Goal: Navigation & Orientation: Find specific page/section

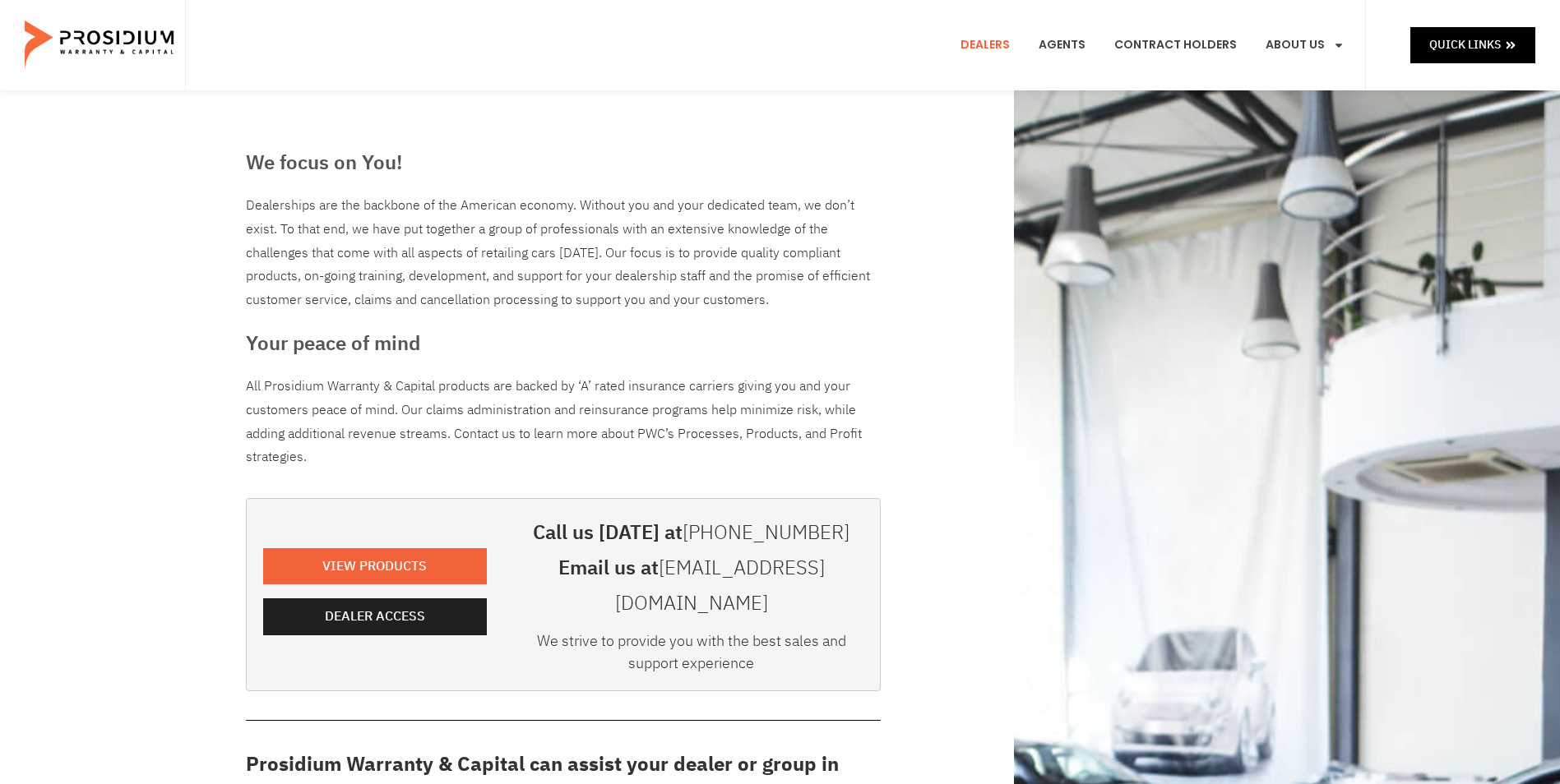
click at [815, 630] on div "We strive to provide you with the best sales and support experience" at bounding box center [691, 656] width 344 height 53
drag, startPoint x: 815, startPoint y: 609, endPoint x: 797, endPoint y: 617, distance: 19.7
click at [797, 630] on div "We strive to provide you with the best sales and support experience" at bounding box center [691, 656] width 344 height 53
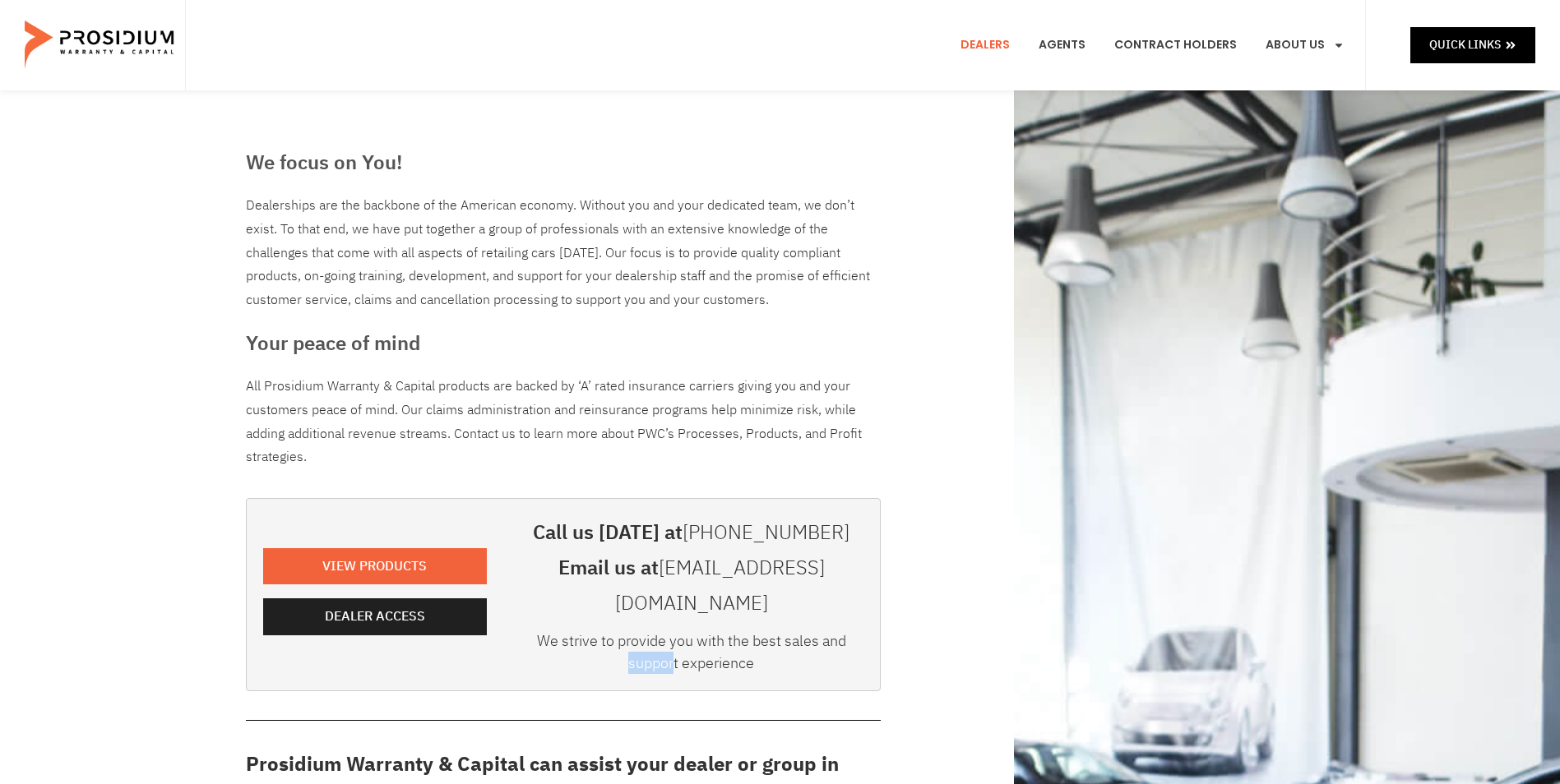
click at [796, 630] on div "We strive to provide you with the best sales and support experience" at bounding box center [691, 656] width 344 height 53
drag, startPoint x: 796, startPoint y: 617, endPoint x: 767, endPoint y: 621, distance: 29.3
click at [767, 630] on div "We strive to provide you with the best sales and support experience" at bounding box center [691, 656] width 344 height 53
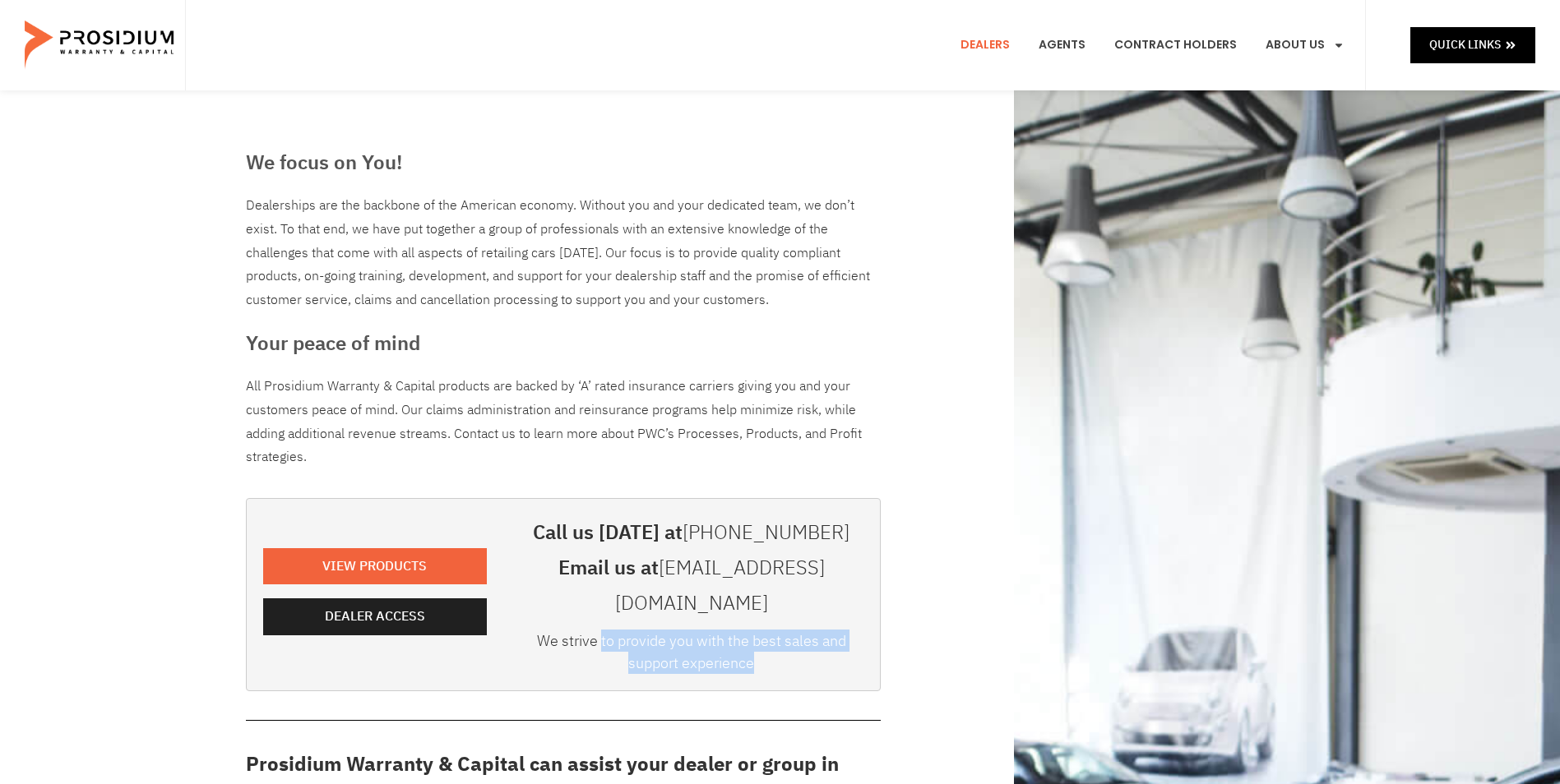
click at [767, 630] on div "We strive to provide you with the best sales and support experience" at bounding box center [691, 656] width 344 height 53
drag, startPoint x: 767, startPoint y: 621, endPoint x: 754, endPoint y: 624, distance: 13.3
click at [754, 630] on div "We strive to provide you with the best sales and support experience" at bounding box center [691, 656] width 344 height 53
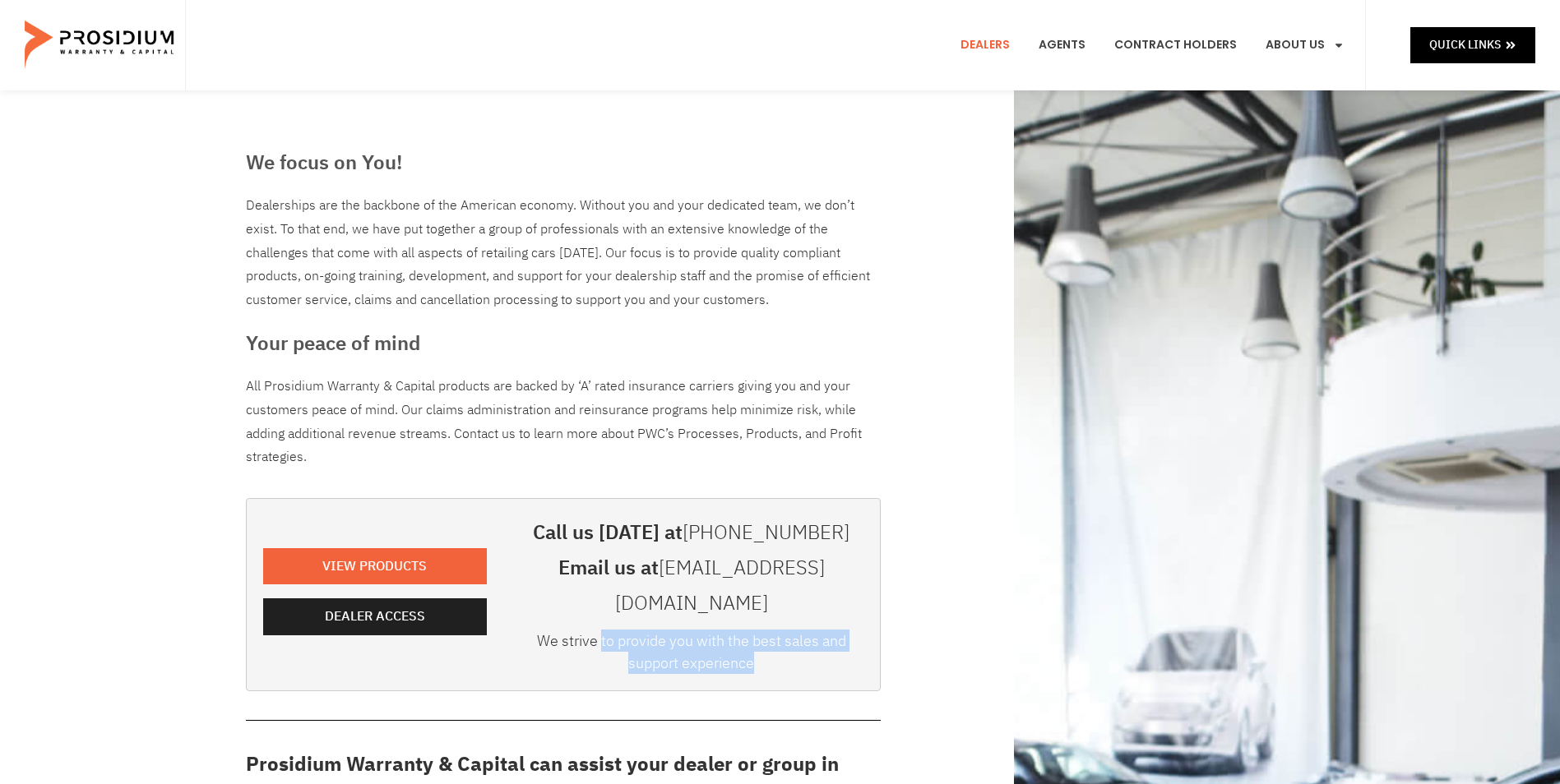
click at [754, 630] on div "We strive to provide you with the best sales and support experience" at bounding box center [691, 656] width 344 height 53
